Goal: Information Seeking & Learning: Find specific fact

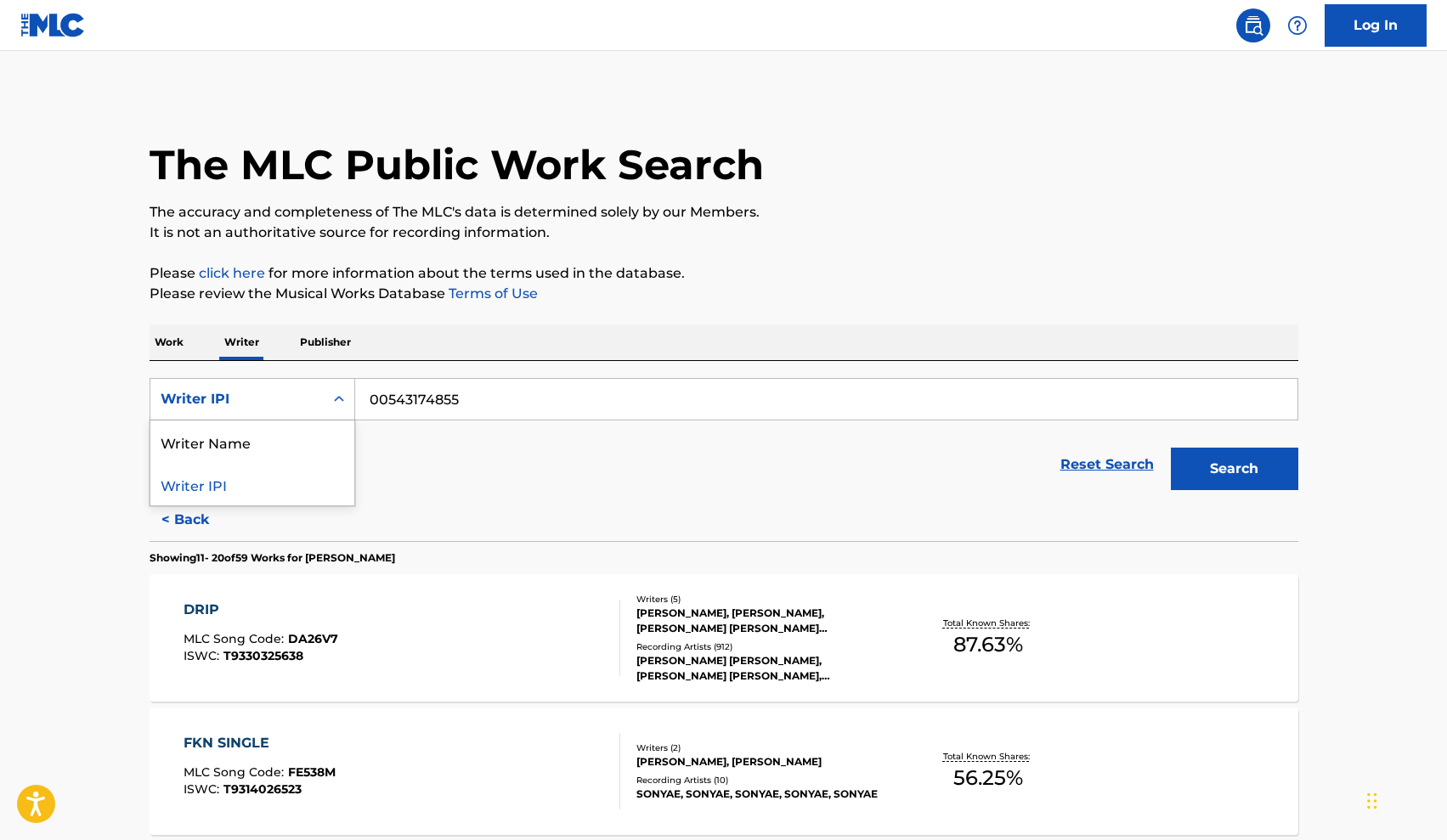
click at [308, 401] on div "Writer IPI" at bounding box center [237, 399] width 153 height 21
click at [259, 430] on div "Writer Name" at bounding box center [253, 441] width 204 height 42
click at [386, 403] on input "Search Form" at bounding box center [826, 400] width 943 height 41
paste input "[PERSON_NAME],"
type input "Juabrial [PERSON_NAME]"
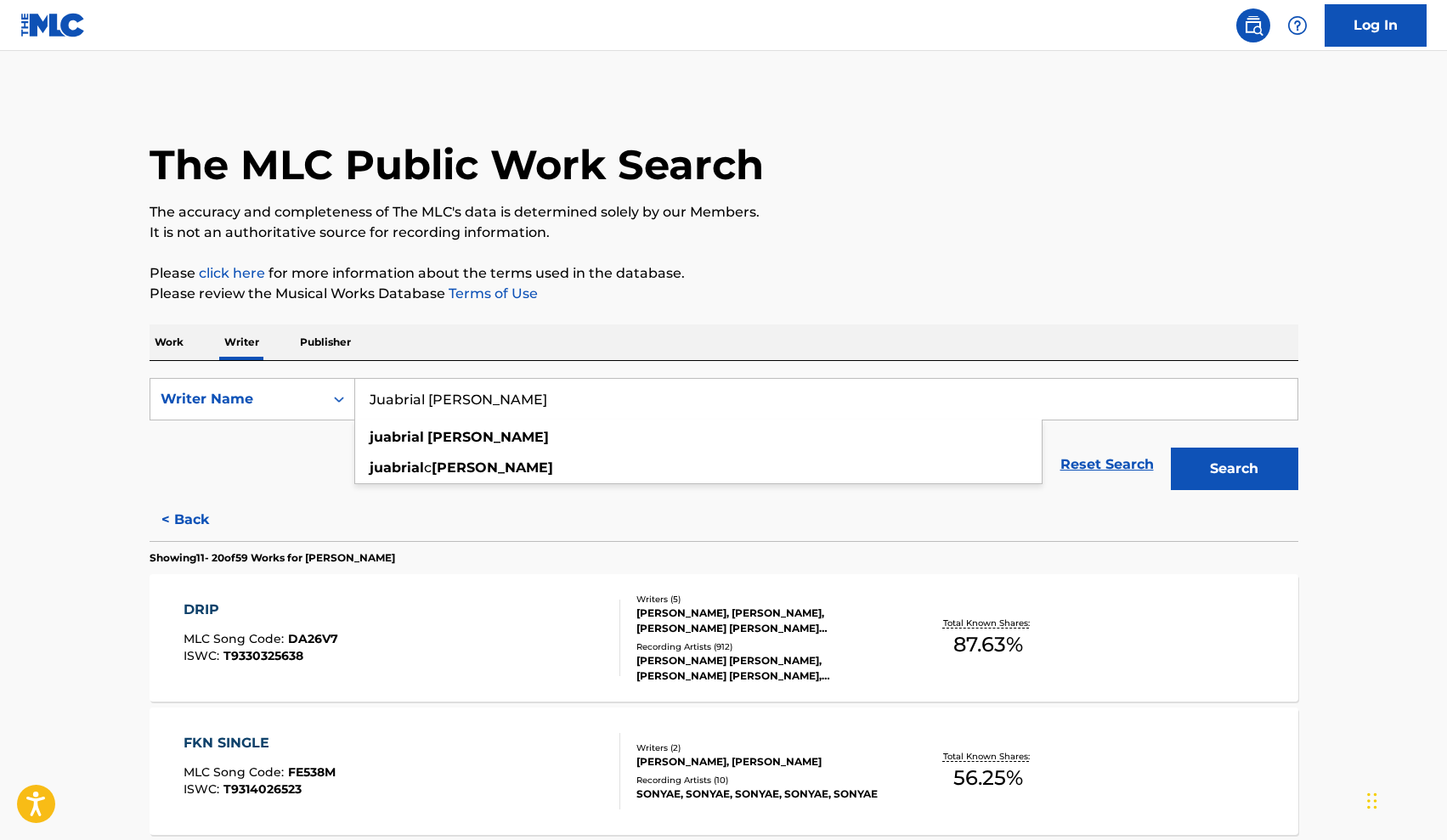
click at [1190, 474] on button "Search" at bounding box center [1235, 469] width 128 height 42
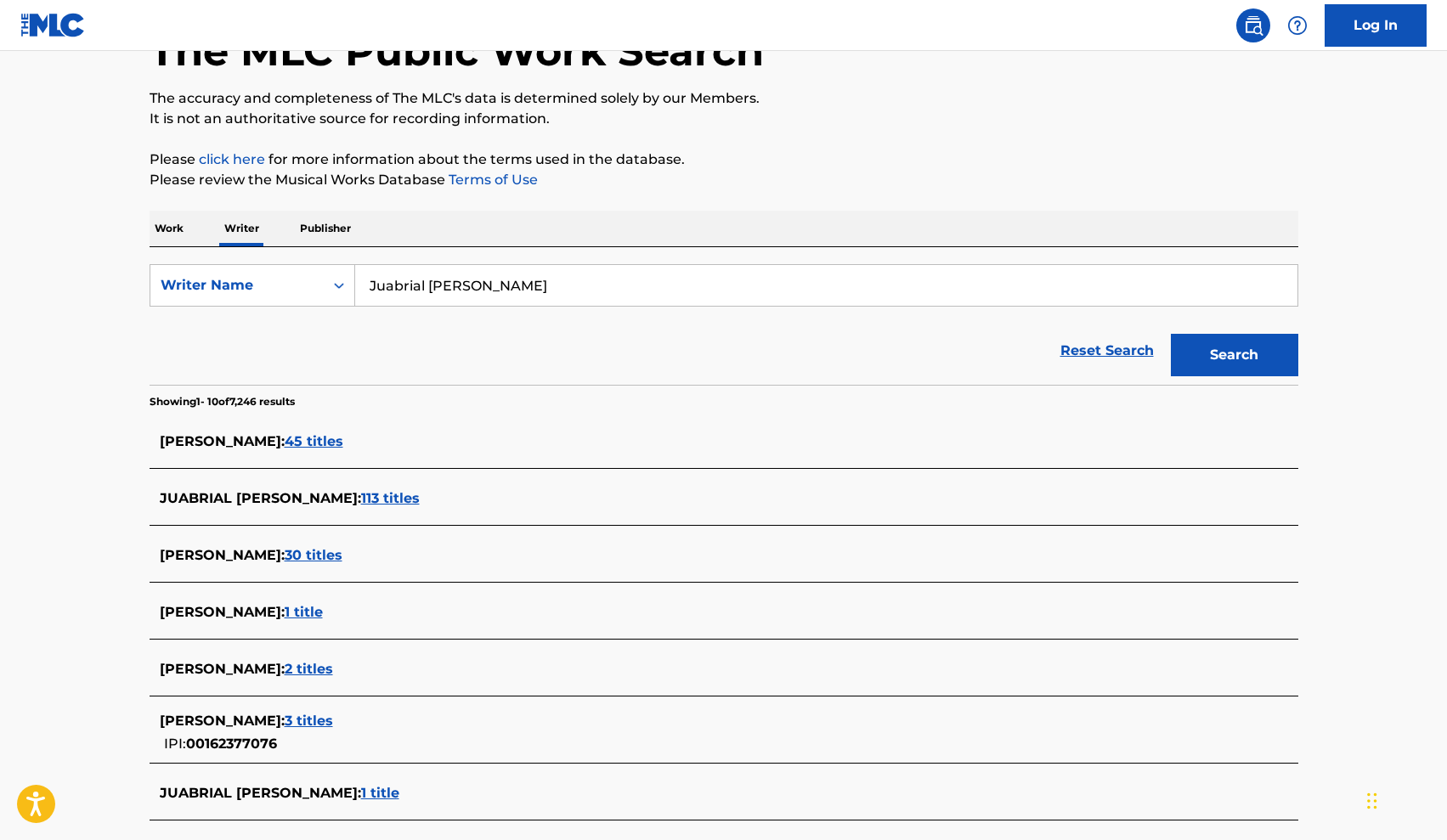
scroll to position [129, 0]
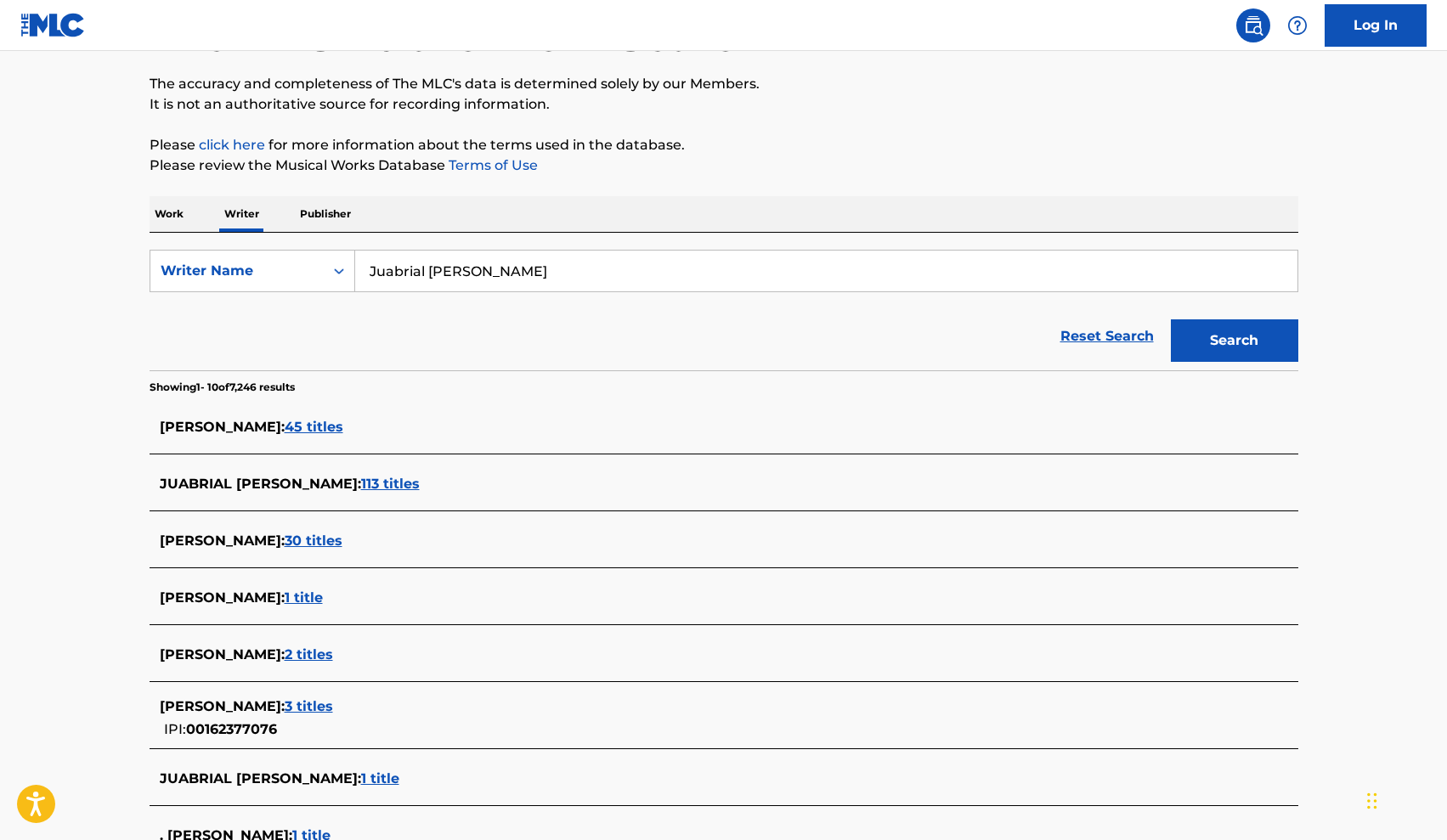
click at [361, 484] on span "113 titles" at bounding box center [390, 483] width 59 height 16
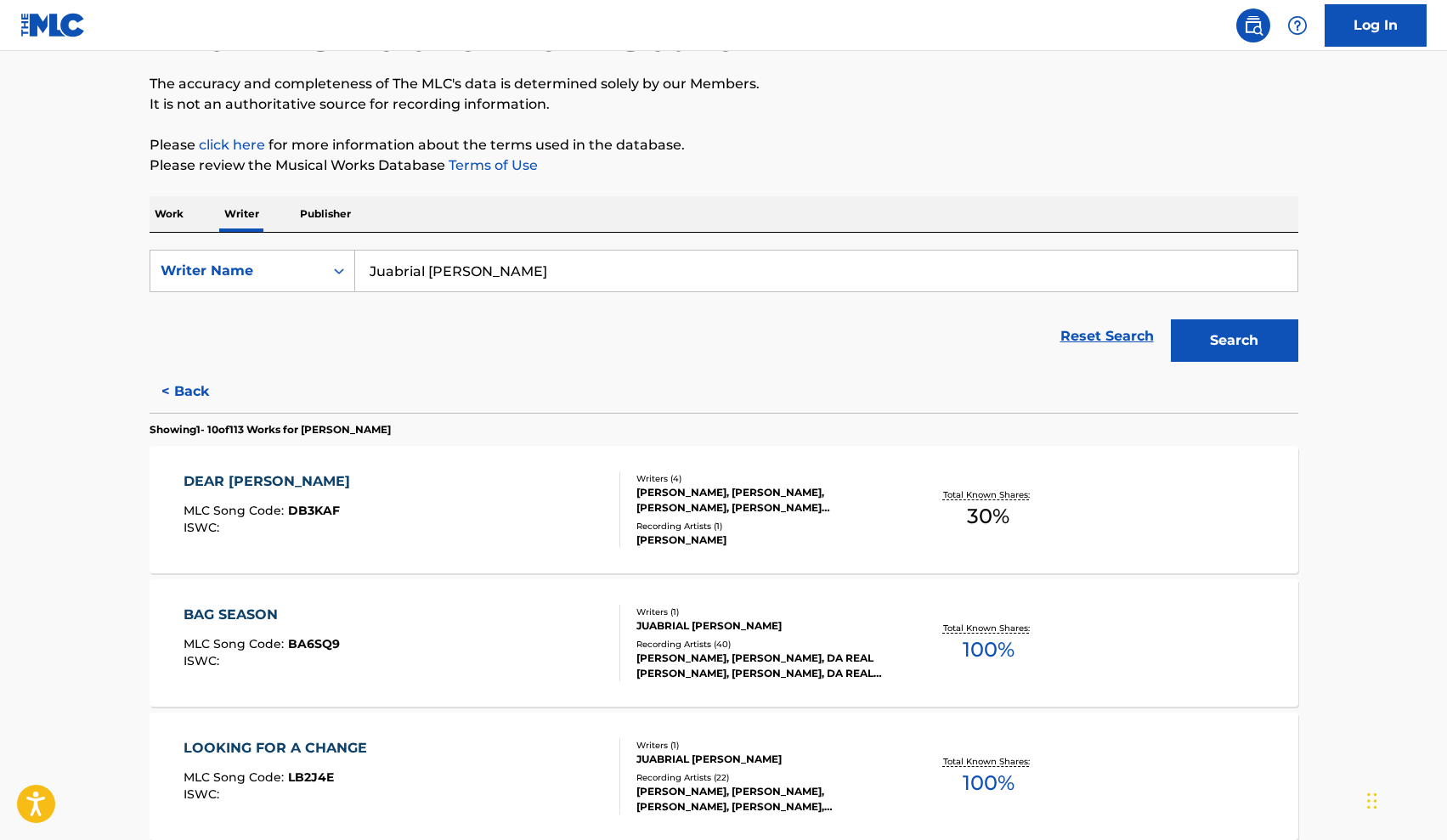
click at [340, 220] on p "Publisher" at bounding box center [325, 214] width 61 height 35
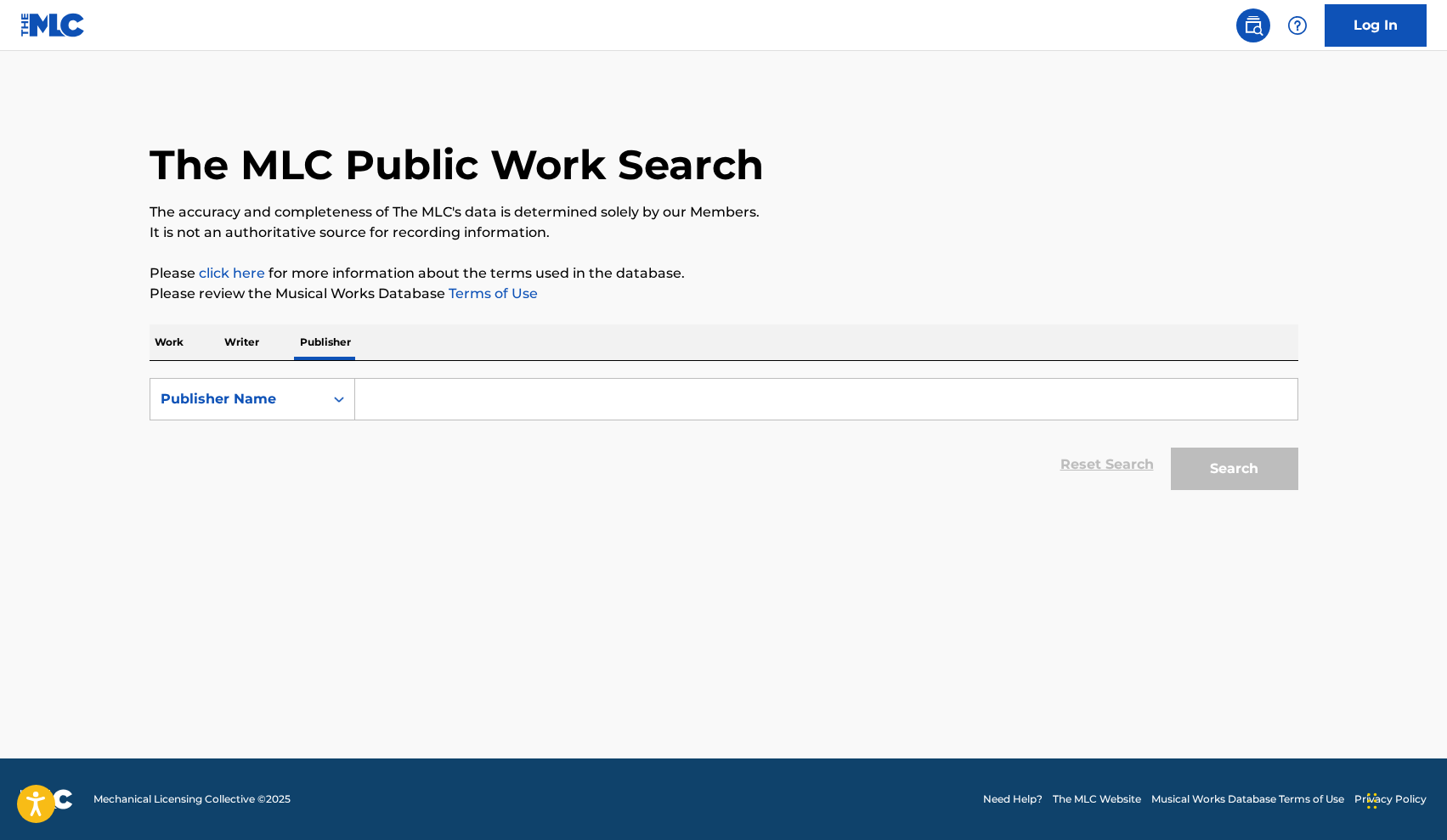
click at [248, 337] on p "Writer" at bounding box center [242, 342] width 45 height 35
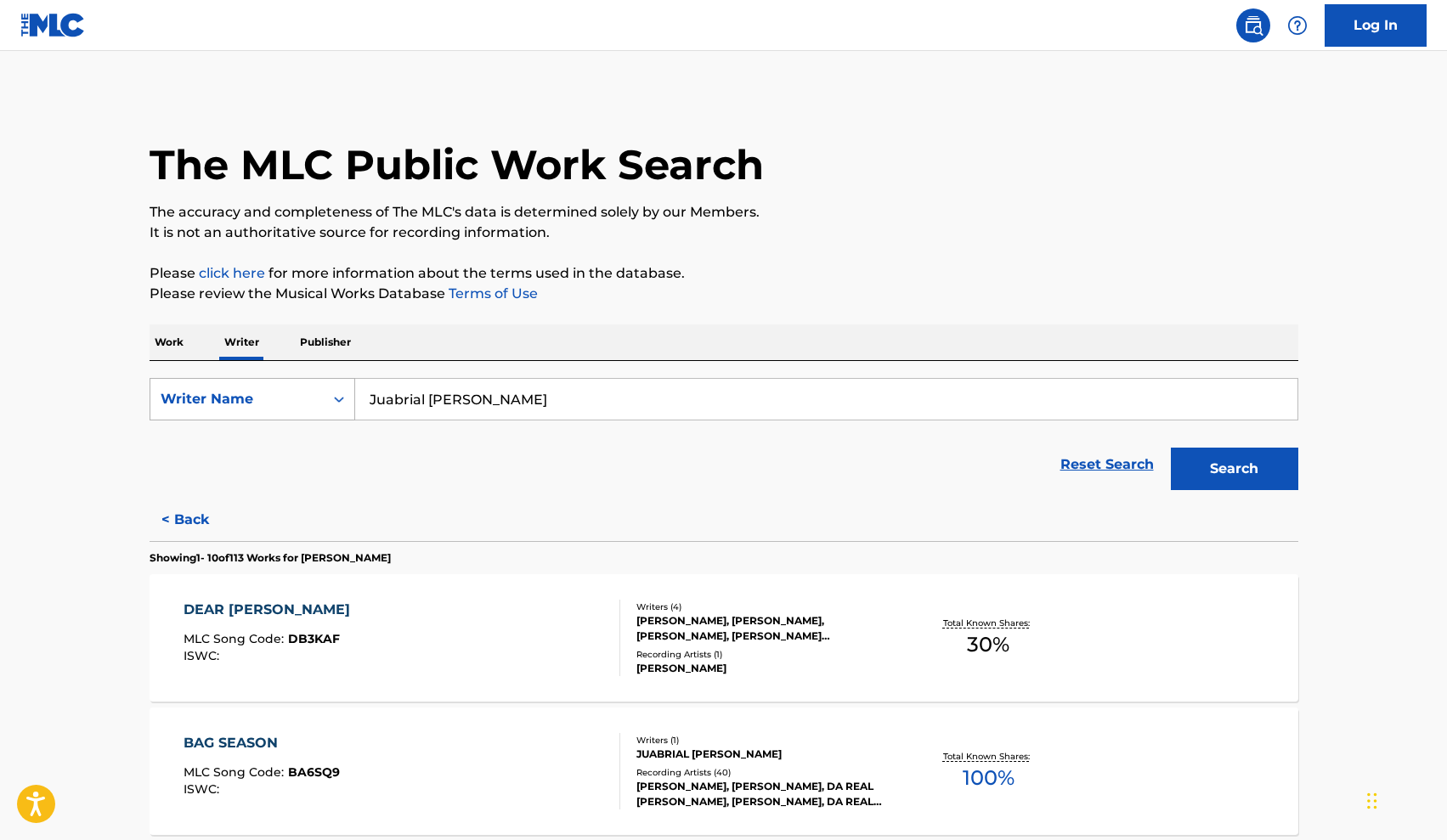
click at [298, 409] on div "Writer Name" at bounding box center [237, 399] width 153 height 21
click at [270, 455] on div "Writer IPI" at bounding box center [253, 441] width 204 height 42
click at [357, 408] on input "Search Form" at bounding box center [826, 400] width 943 height 41
paste input "891302734"
type input "891302734"
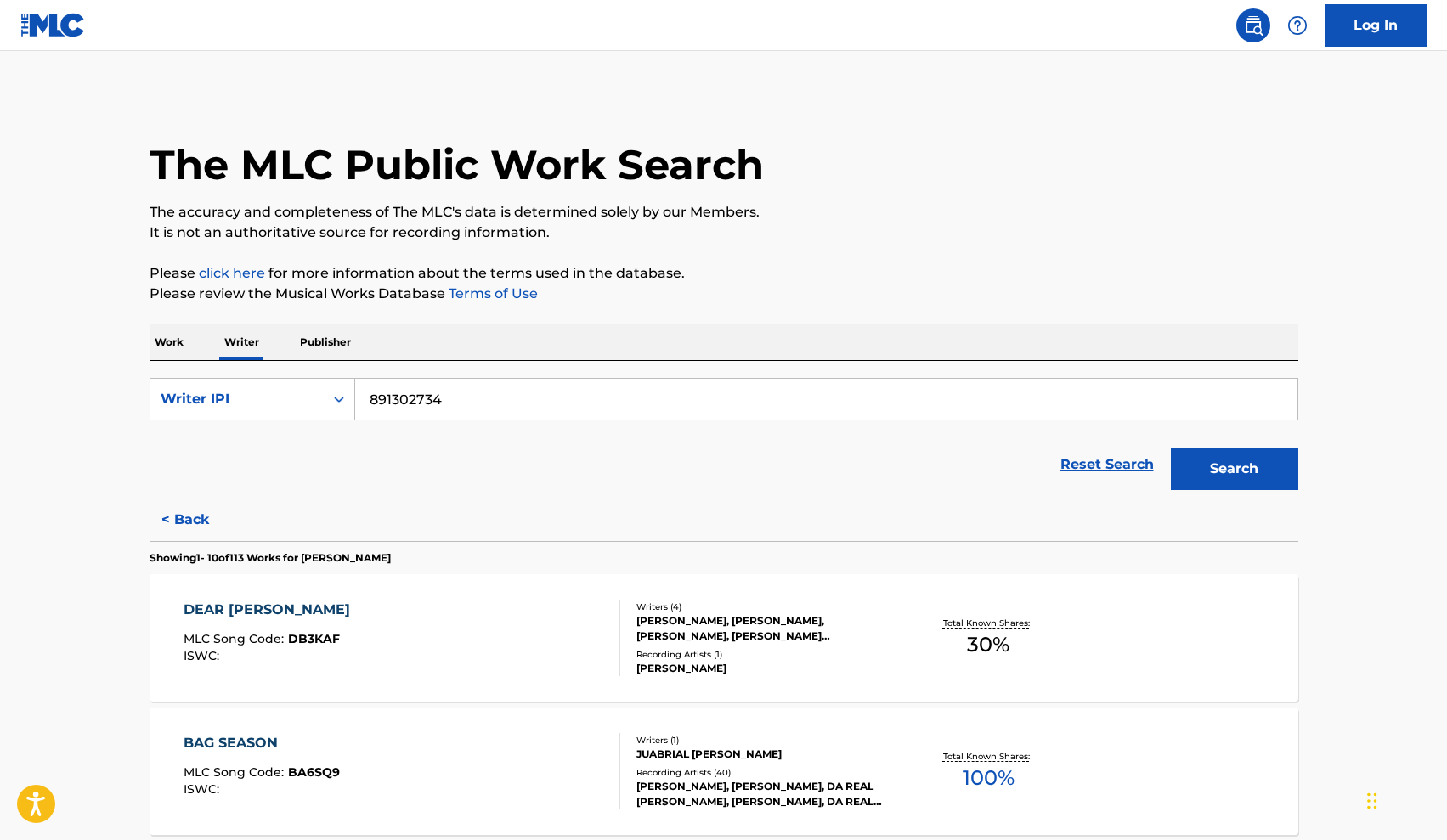
click at [1196, 458] on button "Search" at bounding box center [1235, 469] width 128 height 42
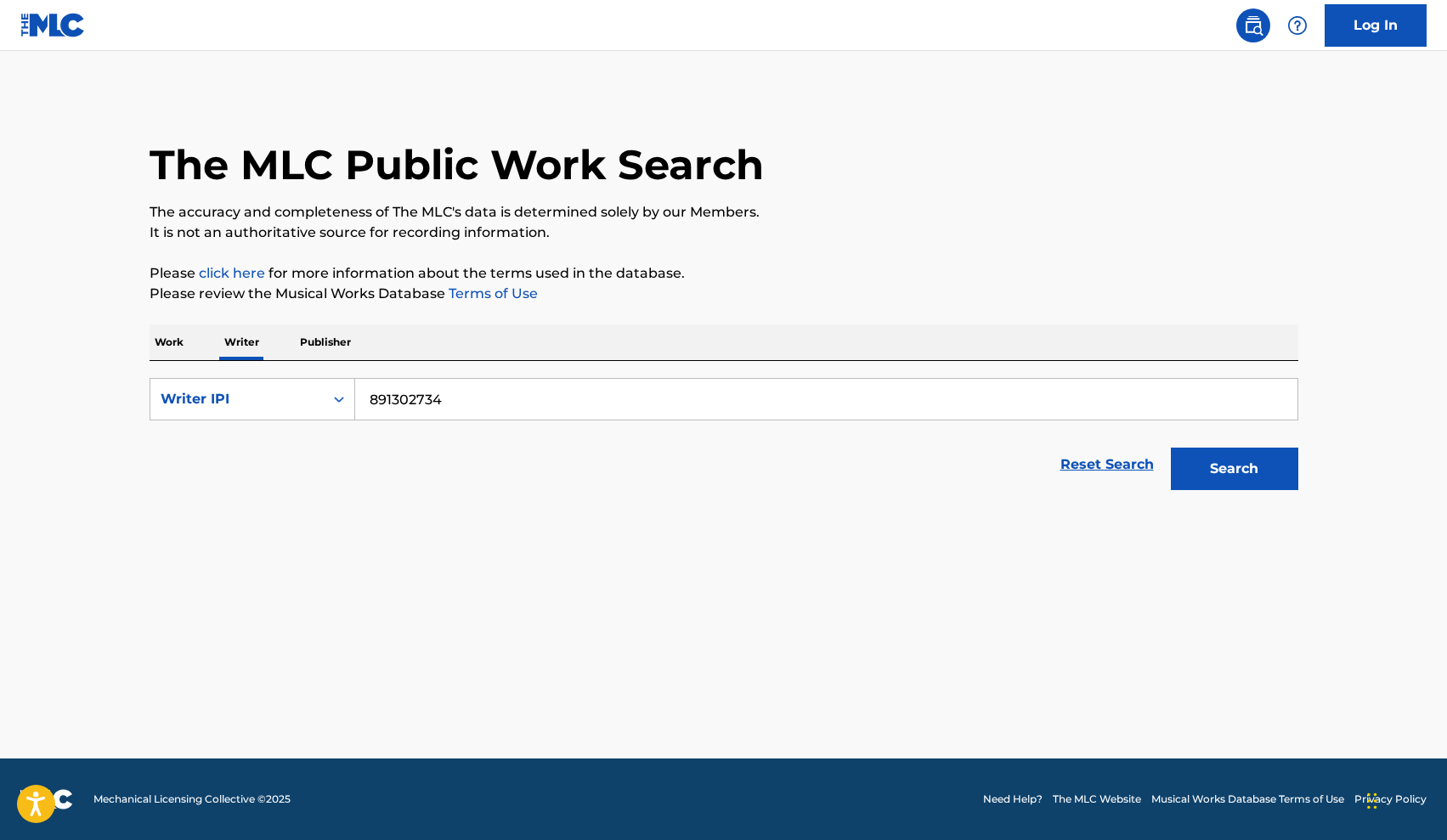
click at [1277, 480] on button "Search" at bounding box center [1235, 469] width 128 height 42
click at [1254, 479] on button "Search" at bounding box center [1235, 469] width 128 height 42
click at [165, 339] on p "Work" at bounding box center [169, 342] width 39 height 35
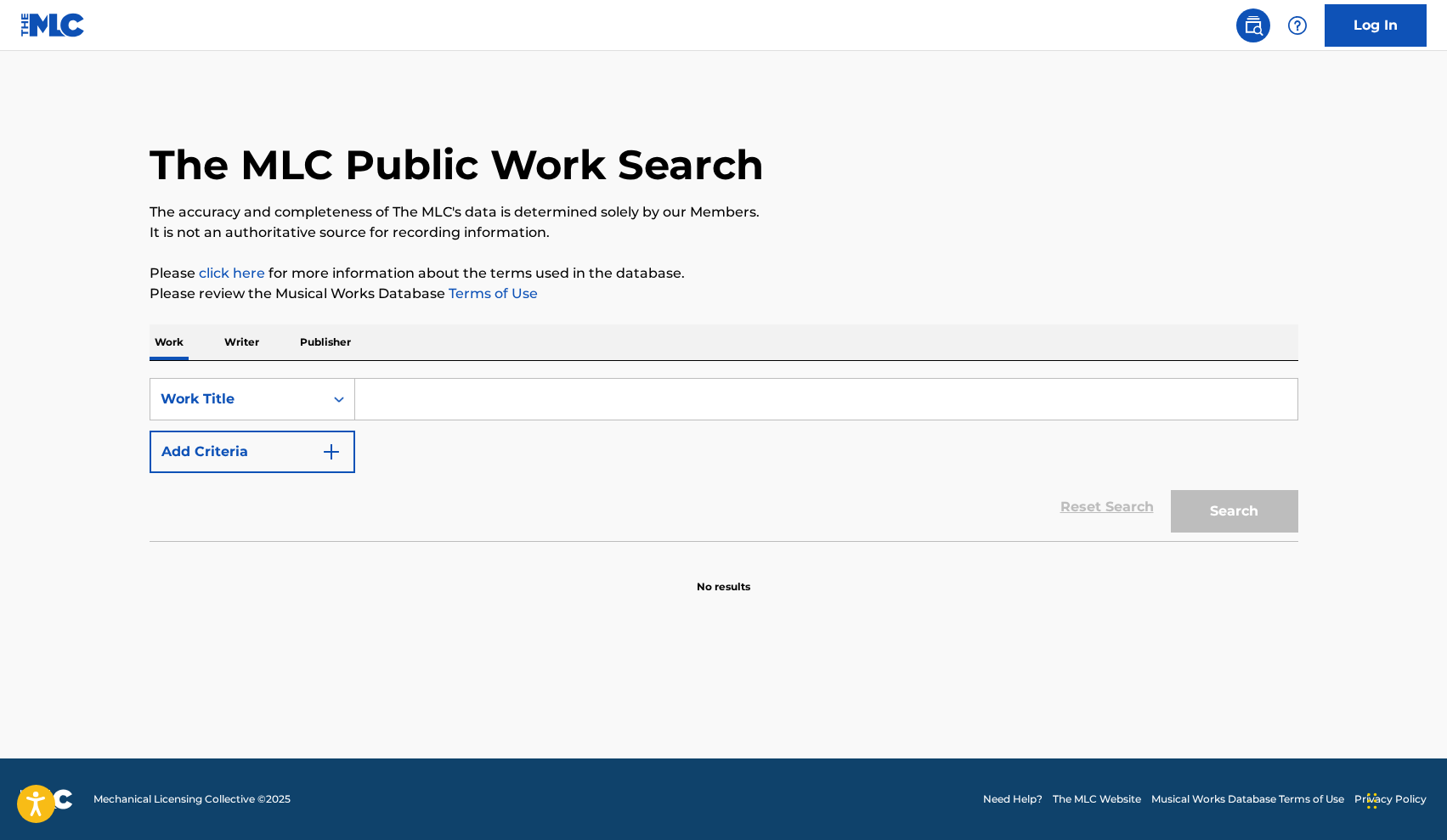
click at [418, 387] on input "Search Form" at bounding box center [826, 400] width 943 height 41
